Goal: Communication & Community: Ask a question

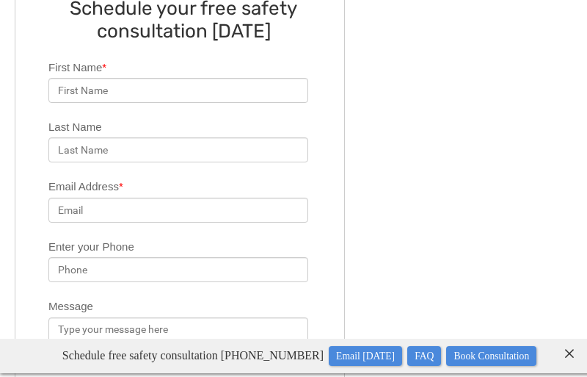
scroll to position [926, 0]
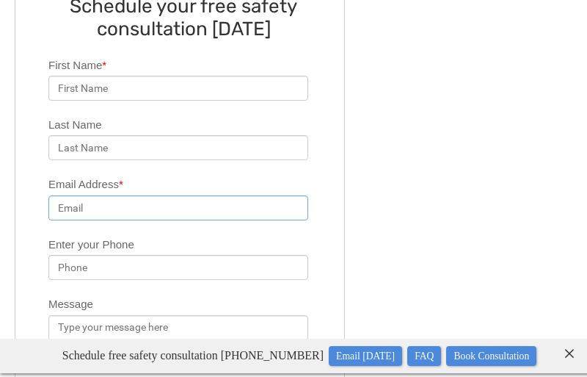
click at [178, 195] on input "Email Address *" at bounding box center [178, 207] width 260 height 25
type input "[PERSON_NAME][EMAIL_ADDRESS][PERSON_NAME][DOMAIN_NAME]"
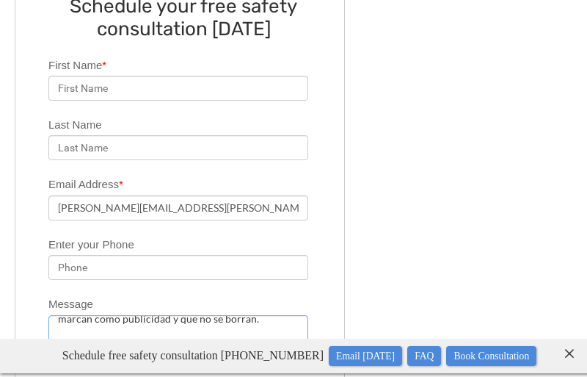
scroll to position [807, 0]
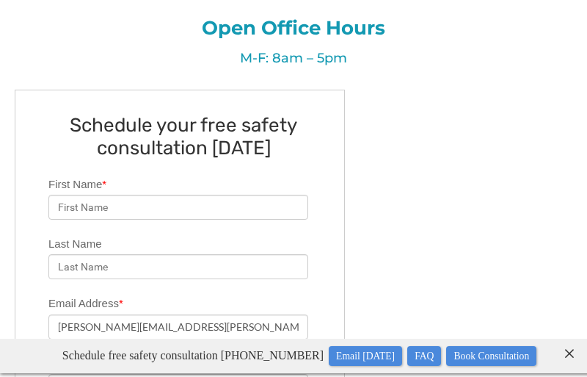
type textarea "Propuesta para Baygrabbars. Hola, es un placer saludarte. Te escribo porque ser…"
click at [178, 195] on input "First Name *" at bounding box center [178, 207] width 260 height 25
type input "[PERSON_NAME]"
click at [178, 195] on input "First Name *" at bounding box center [178, 207] width 260 height 25
type input "[GEOGRAPHIC_DATA]"
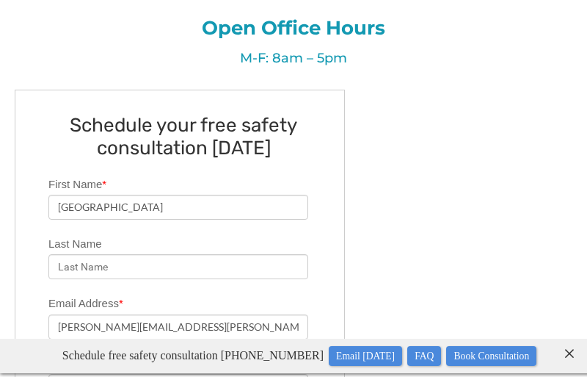
scroll to position [867, 0]
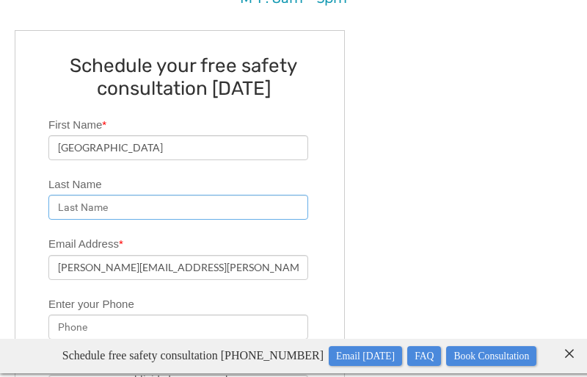
click at [178, 195] on input "Last Name" at bounding box center [178, 207] width 260 height 25
type input "[PERSON_NAME]"
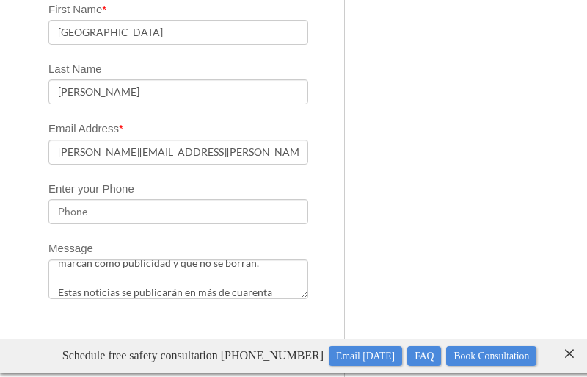
scroll to position [986, 0]
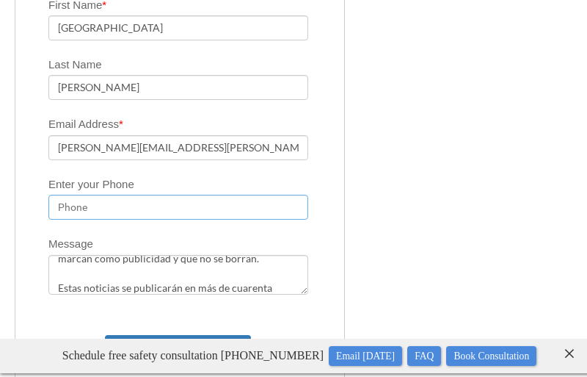
click at [178, 195] on input "Enter your Phone" at bounding box center [178, 207] width 260 height 25
type input "842918813"
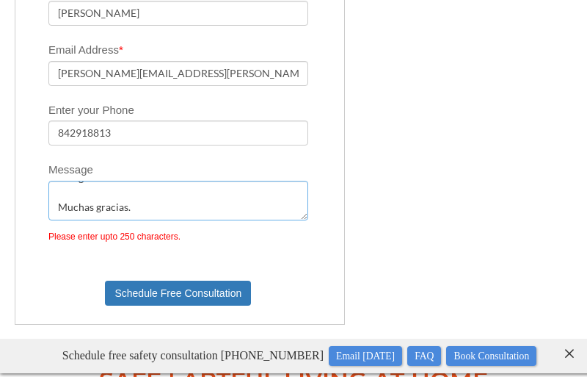
scroll to position [250, 0]
